Goal: Check status: Check status

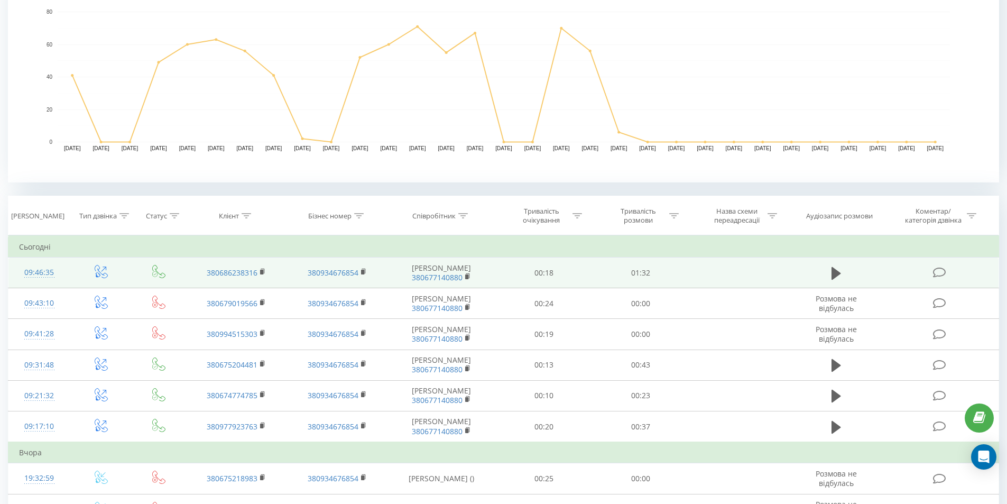
scroll to position [264, 0]
